Goal: Information Seeking & Learning: Learn about a topic

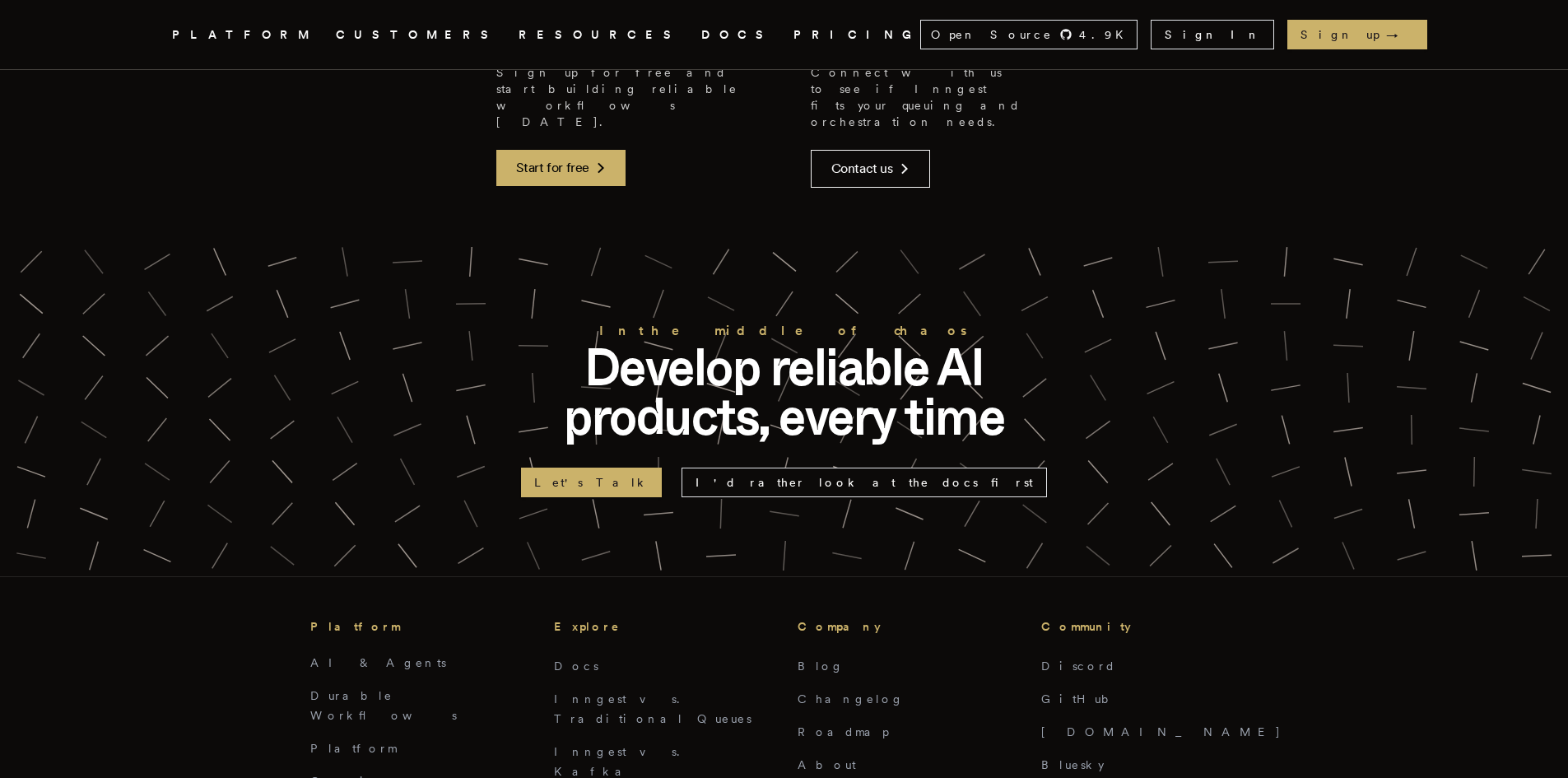
scroll to position [3785, 0]
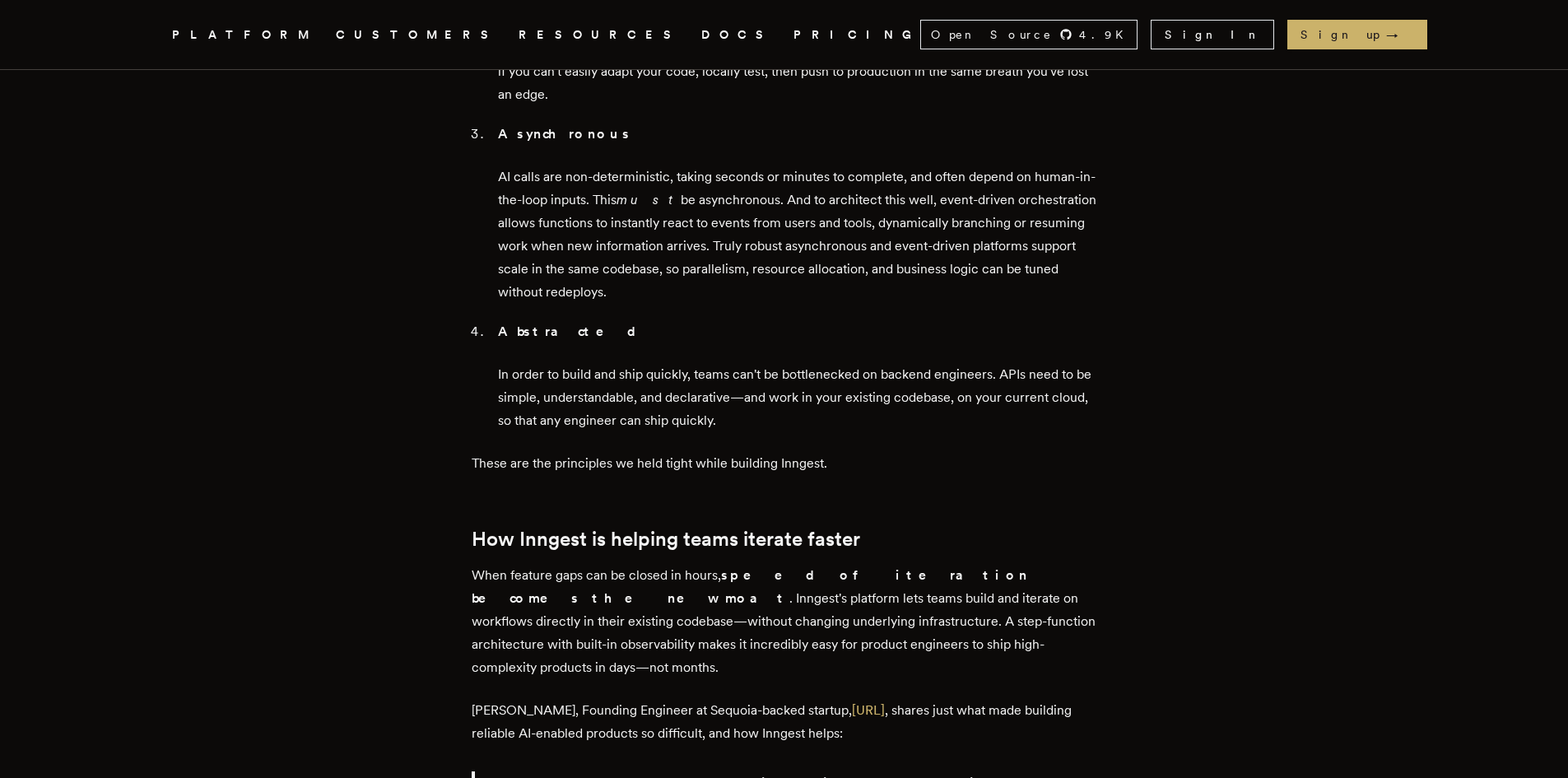
scroll to position [2223, 0]
